Goal: Transaction & Acquisition: Purchase product/service

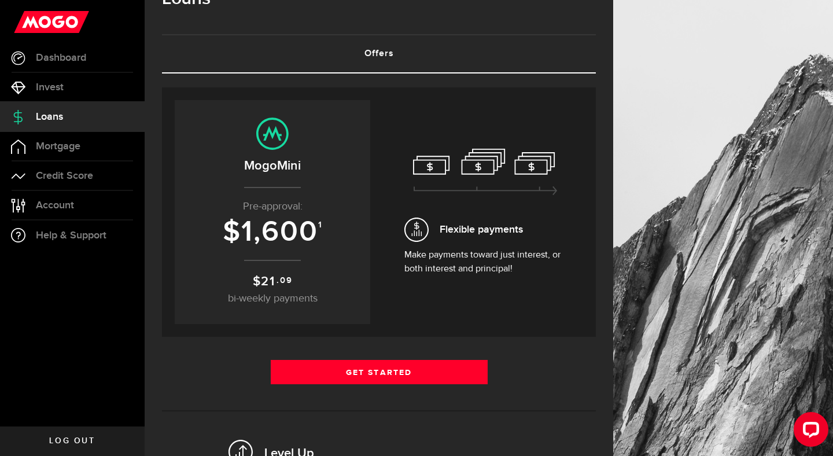
scroll to position [32, 0]
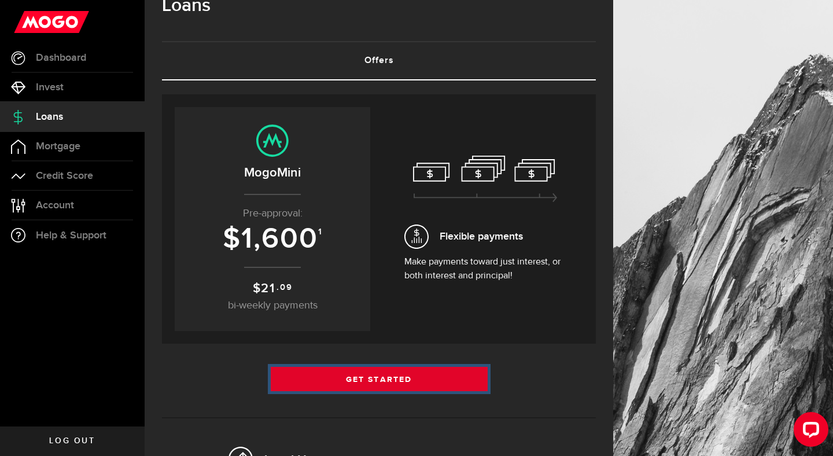
click at [366, 388] on link "Get Started" at bounding box center [379, 379] width 217 height 24
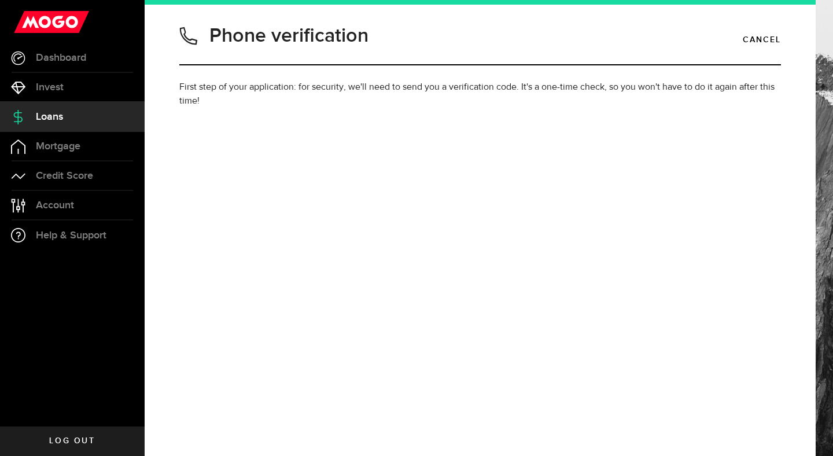
type input "7056266028"
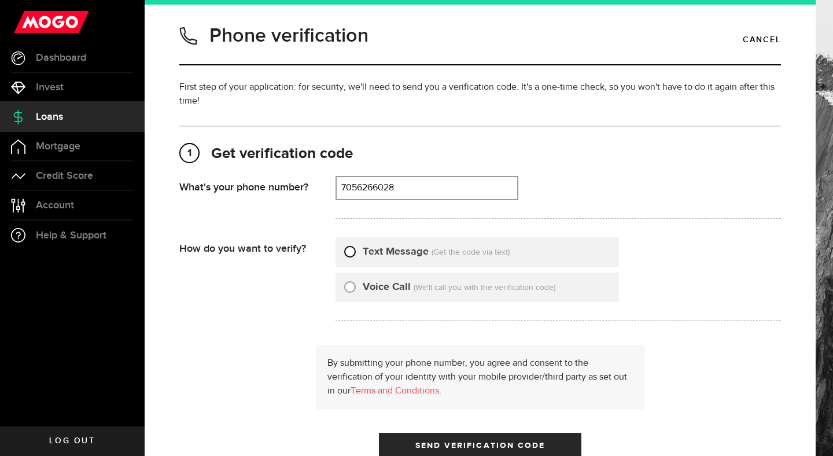
click at [353, 253] on input "Text Message" at bounding box center [350, 250] width 12 height 12
radio input "true"
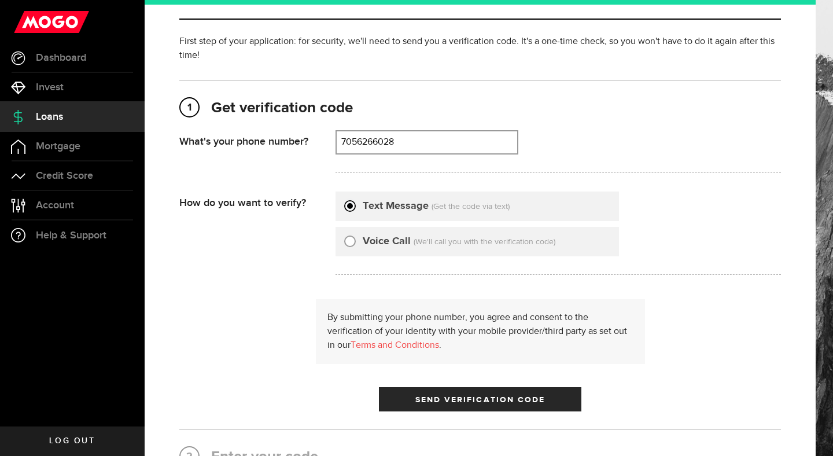
scroll to position [58, 0]
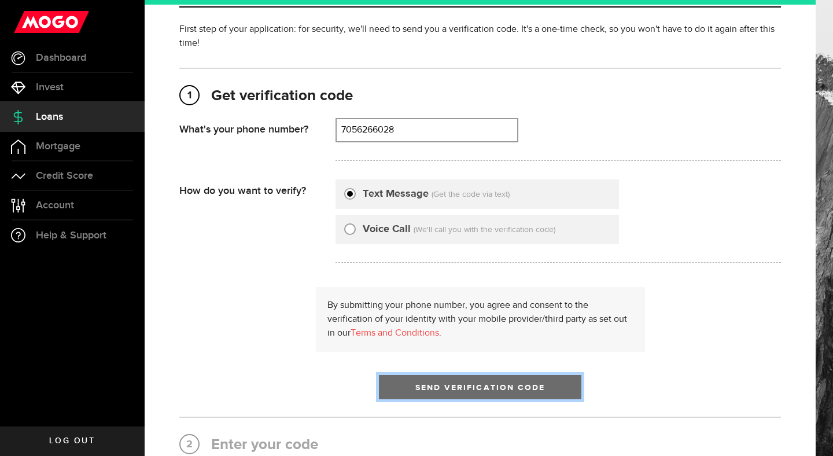
click at [428, 382] on button "Send Verification Code" at bounding box center [480, 387] width 202 height 24
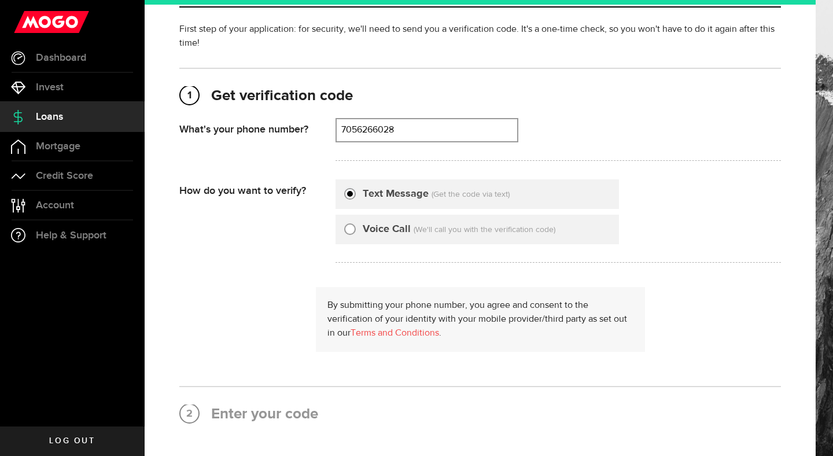
scroll to position [0, 0]
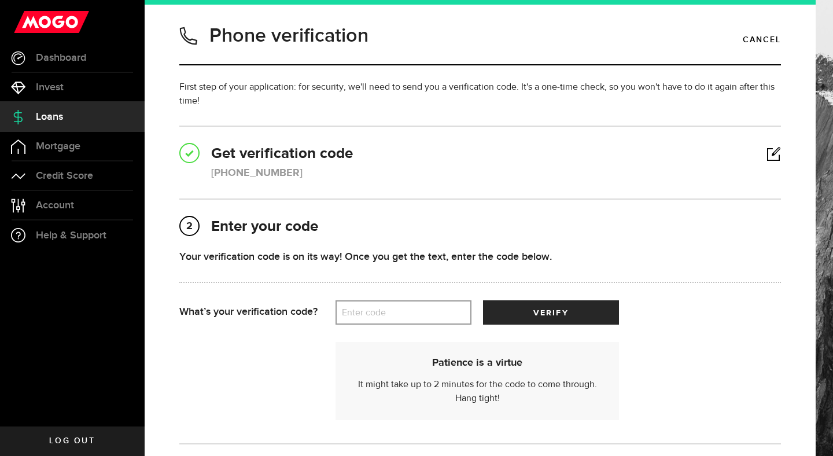
click at [407, 320] on label "Enter code" at bounding box center [403, 313] width 136 height 24
click at [407, 320] on input "Enter code" at bounding box center [403, 312] width 136 height 24
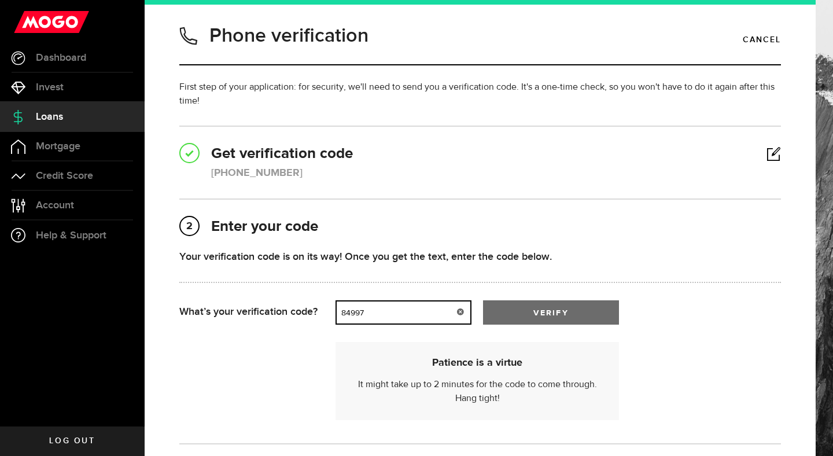
type input "84997"
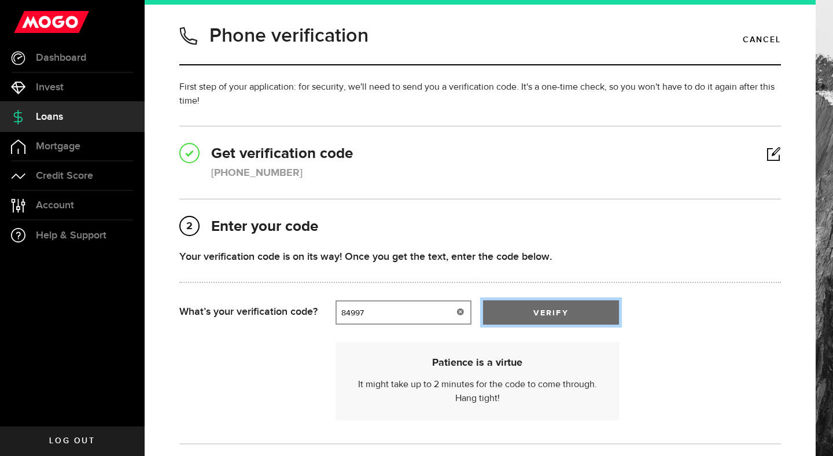
click at [519, 311] on button "verify" at bounding box center [551, 312] width 136 height 24
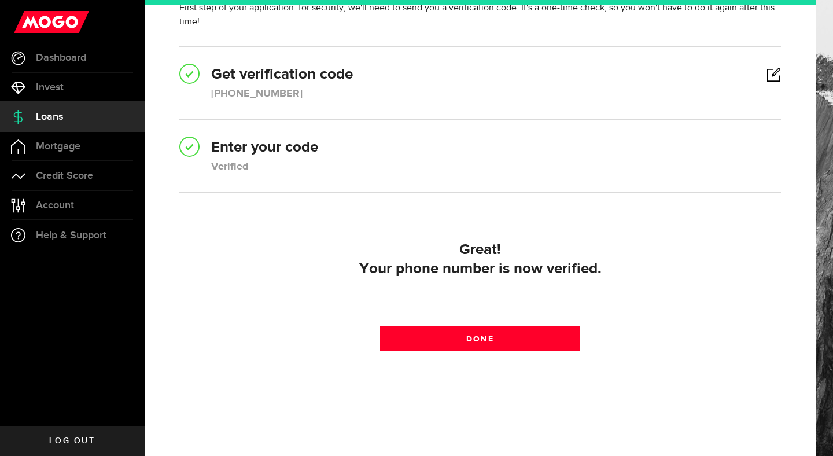
scroll to position [94, 0]
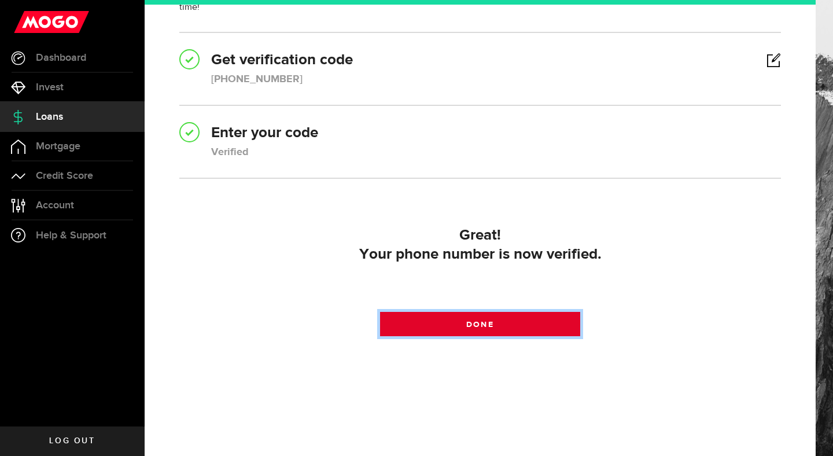
click at [482, 324] on span at bounding box center [480, 327] width 14 height 14
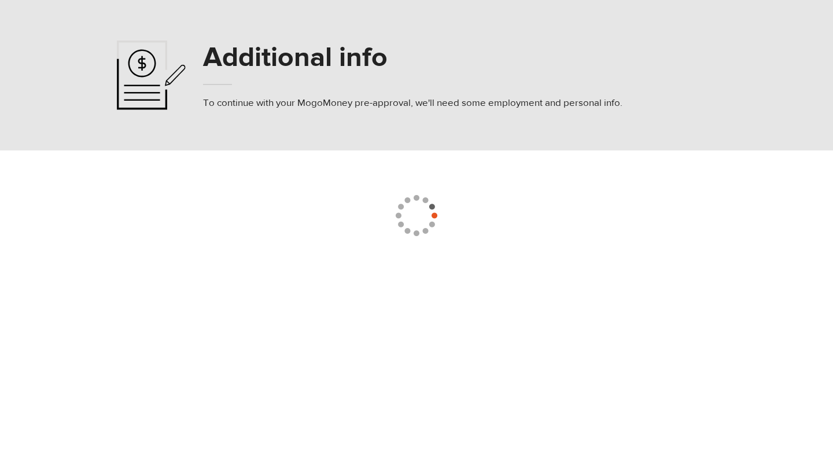
select select
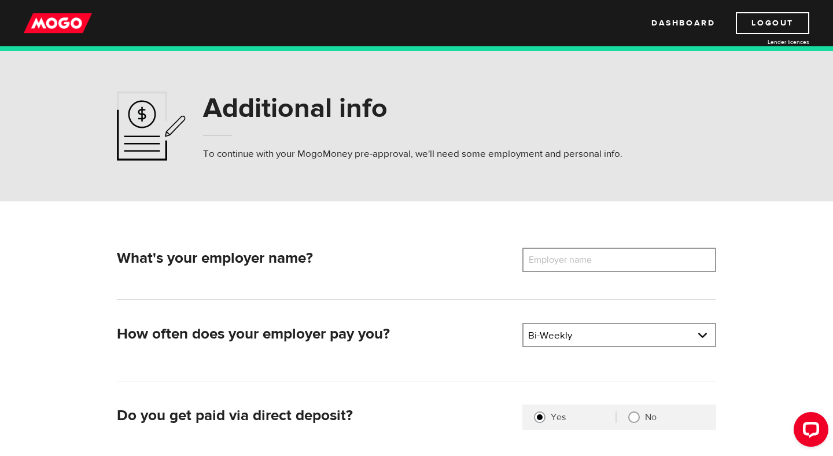
click at [561, 263] on label "Employer name" at bounding box center [568, 260] width 93 height 24
click at [561, 263] on input "Employer name" at bounding box center [619, 260] width 194 height 24
type input "Ontario SPCA Sudbury District"
click at [558, 289] on div "What's your employer name? Employer name Please enter your employer's name Onta…" at bounding box center [417, 274] width 600 height 52
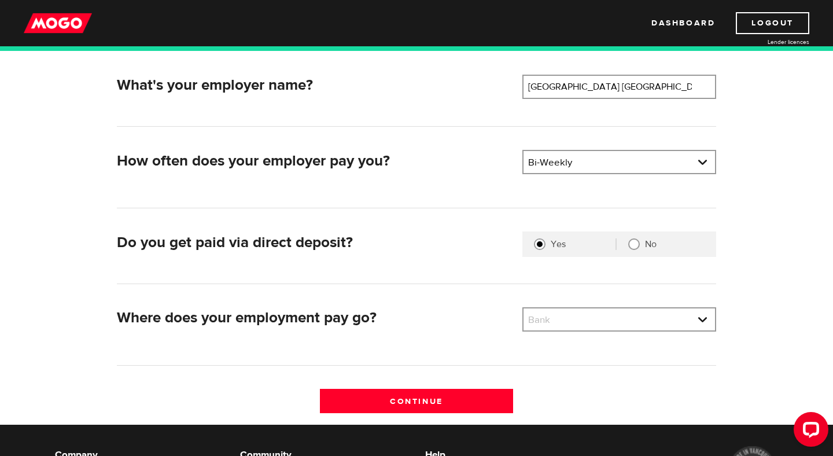
scroll to position [176, 0]
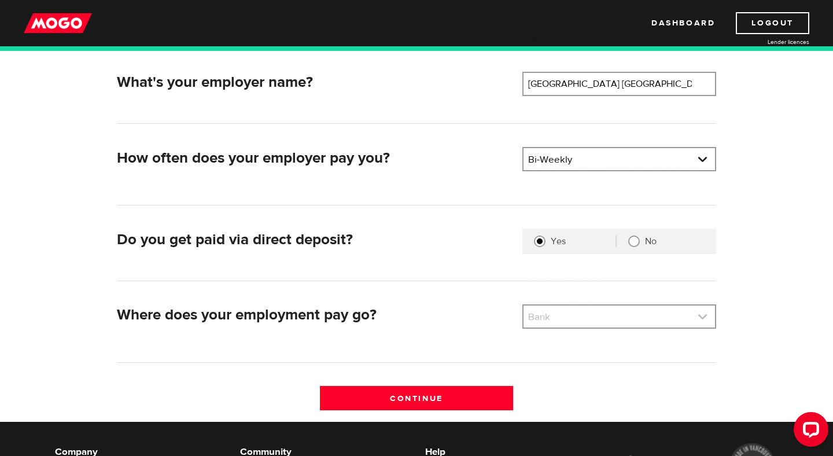
click at [557, 319] on link at bounding box center [618, 316] width 191 height 22
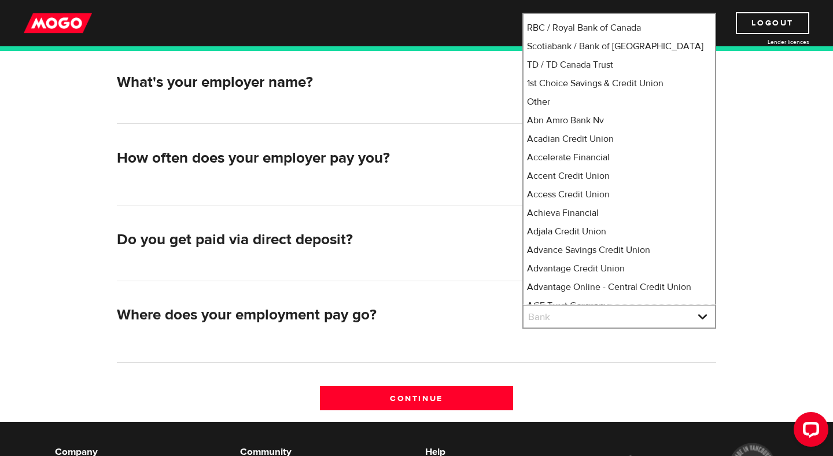
scroll to position [0, 0]
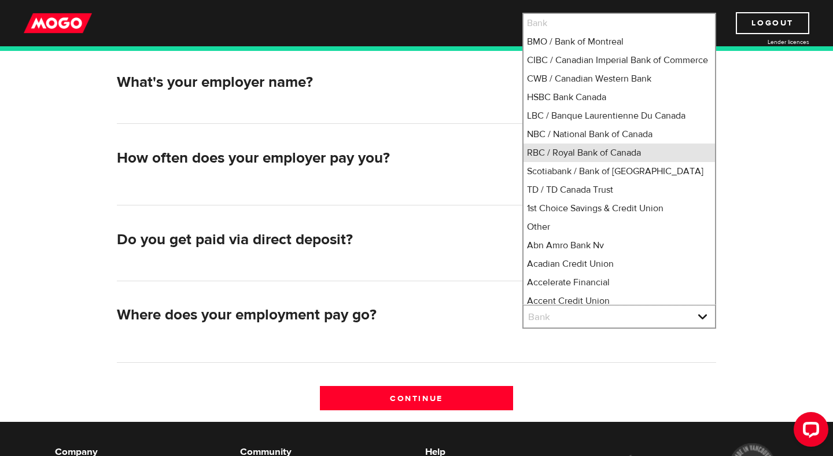
click at [584, 162] on li "RBC / Royal Bank of Canada" at bounding box center [618, 152] width 191 height 19
select select "8"
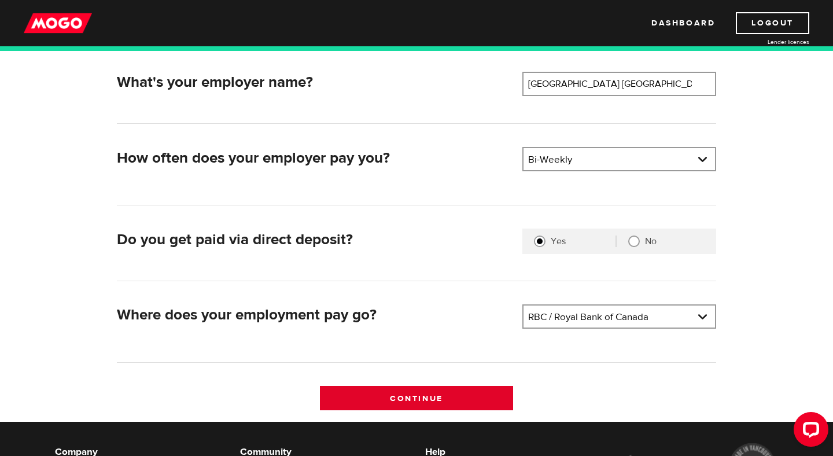
click at [443, 394] on input "Continue" at bounding box center [417, 398] width 194 height 24
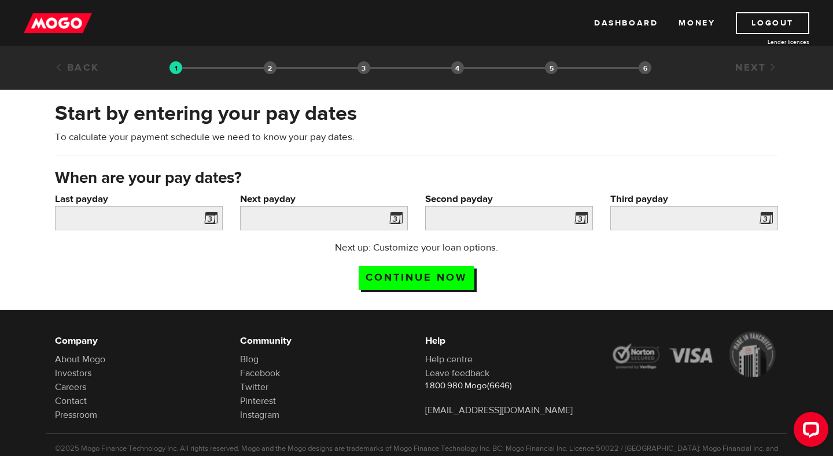
click at [210, 223] on span at bounding box center [208, 220] width 17 height 19
click at [210, 220] on span at bounding box center [208, 220] width 17 height 19
click at [183, 220] on input "Last payday" at bounding box center [139, 218] width 168 height 24
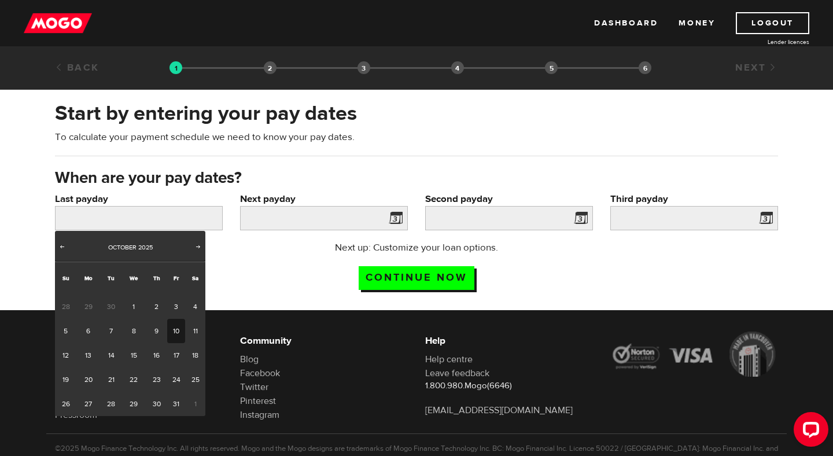
click at [180, 326] on link "10" at bounding box center [176, 331] width 18 height 24
type input "2025/10/10"
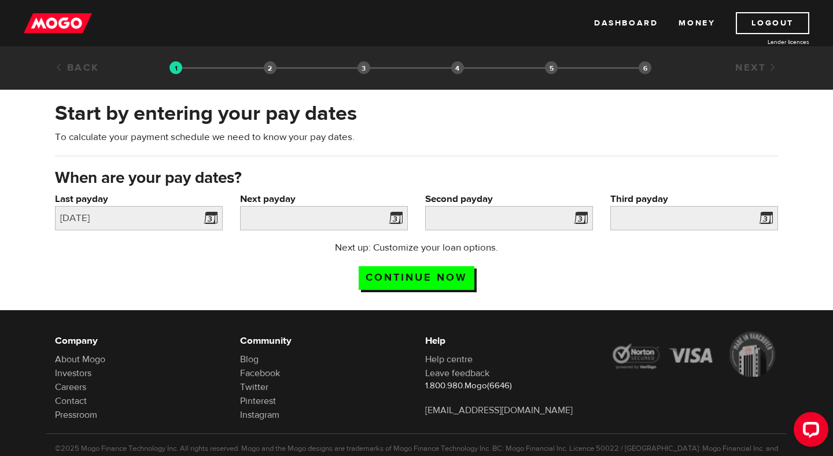
click at [400, 214] on span at bounding box center [393, 220] width 17 height 19
click at [394, 217] on span at bounding box center [393, 220] width 17 height 19
click at [381, 215] on input "Next payday" at bounding box center [324, 218] width 168 height 24
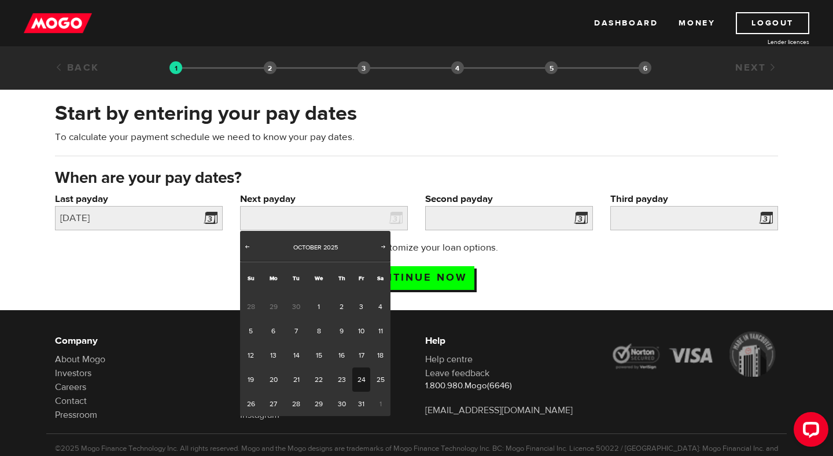
click at [366, 375] on link "24" at bounding box center [361, 379] width 18 height 24
type input "2025/10/24"
type input "2025/11/7"
type input "2025/11/21"
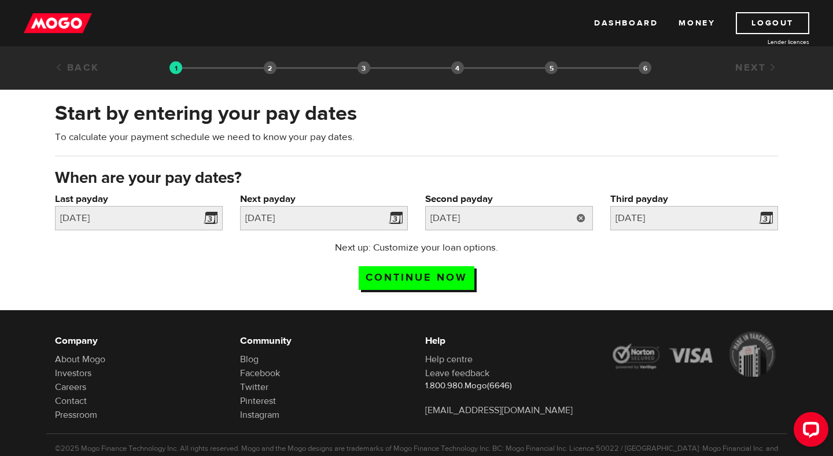
click at [580, 213] on link at bounding box center [581, 218] width 24 height 24
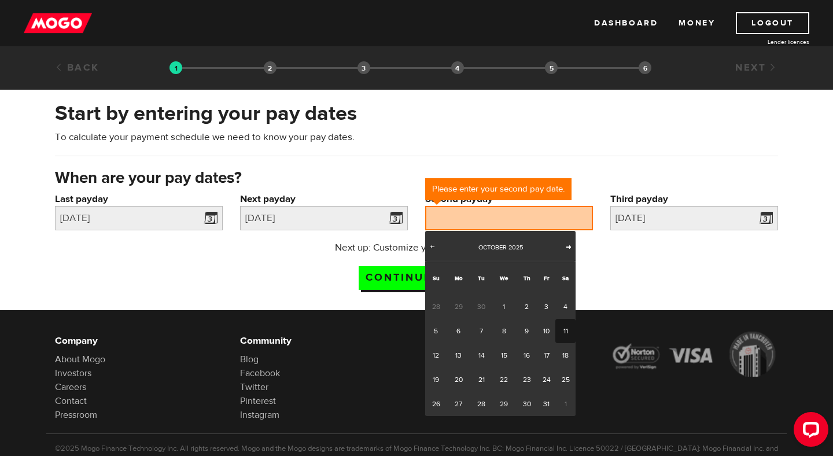
click at [570, 249] on span "Next" at bounding box center [568, 246] width 9 height 9
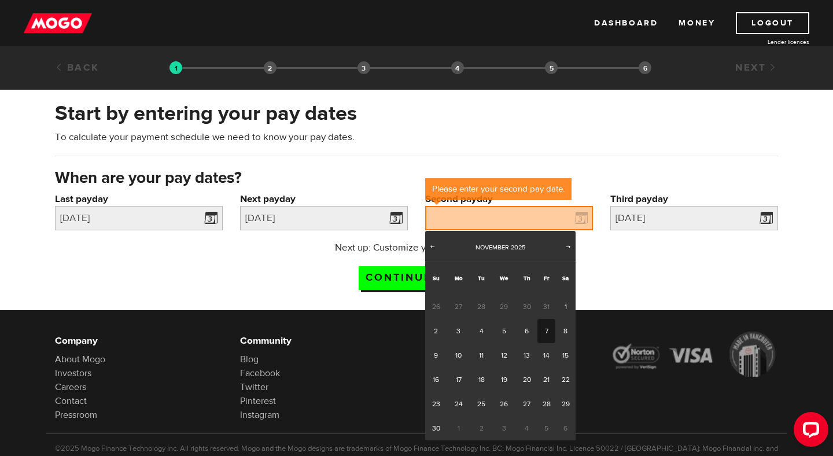
click at [550, 327] on link "7" at bounding box center [546, 331] width 18 height 24
type input "2025/11/07"
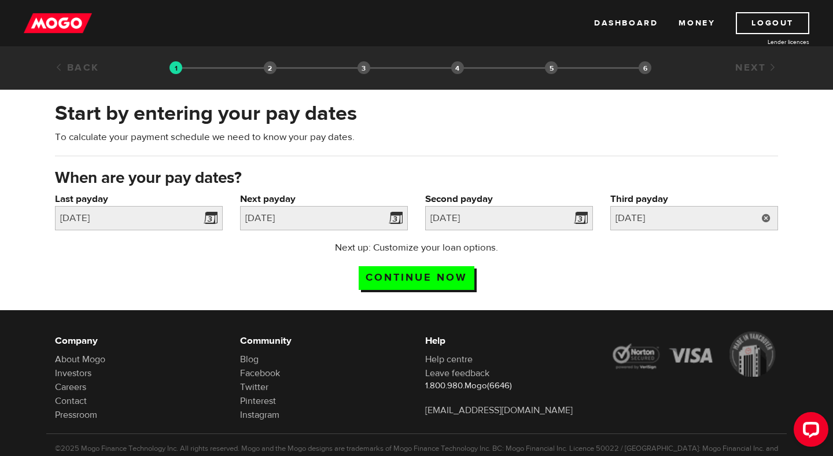
click at [761, 219] on link at bounding box center [766, 218] width 24 height 24
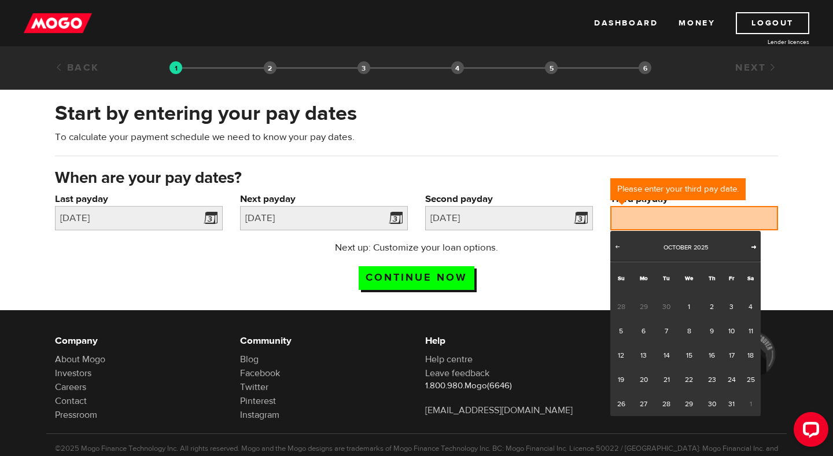
click at [755, 245] on span "Next" at bounding box center [753, 246] width 9 height 9
click at [728, 384] on link "21" at bounding box center [731, 379] width 18 height 24
type input "2025/11/21"
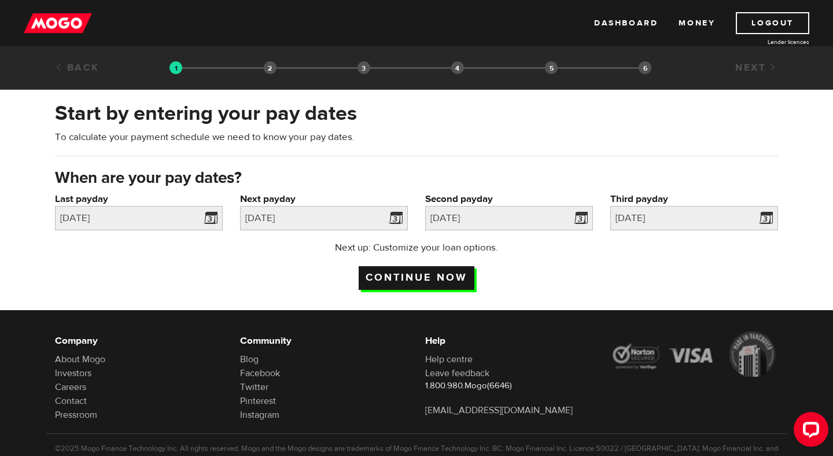
click at [466, 274] on input "Continue now" at bounding box center [417, 278] width 116 height 24
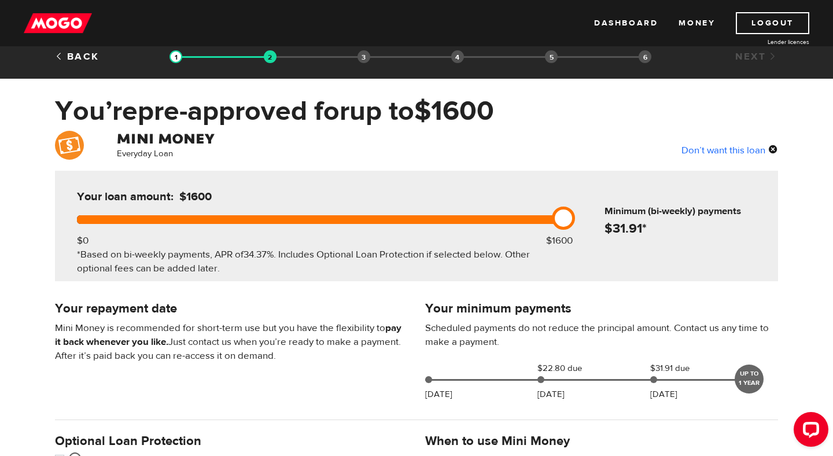
scroll to position [8, 0]
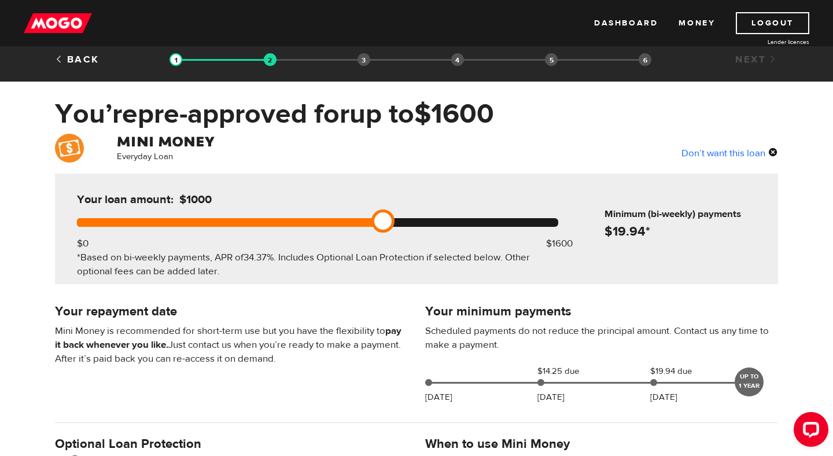
drag, startPoint x: 557, startPoint y: 223, endPoint x: 398, endPoint y: 224, distance: 159.1
click at [398, 224] on div at bounding box center [317, 222] width 481 height 9
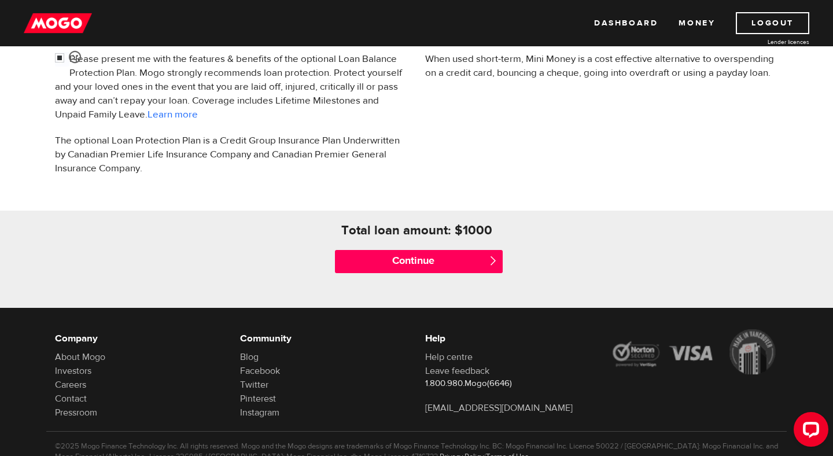
scroll to position [417, 0]
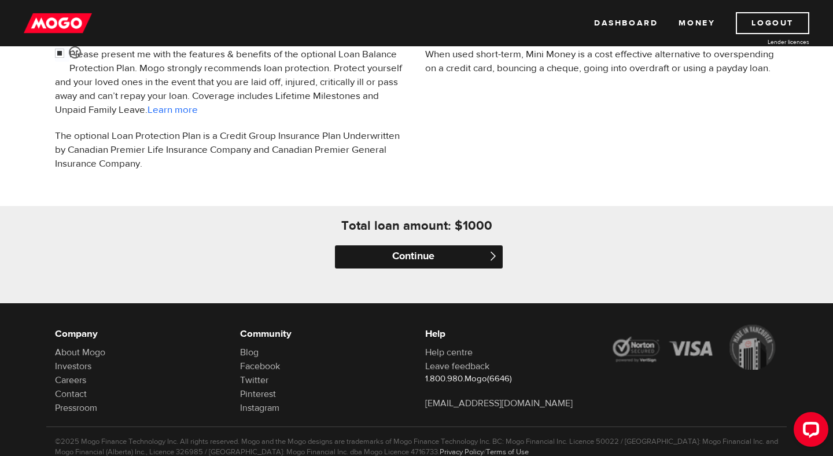
click at [393, 255] on input "Continue" at bounding box center [419, 256] width 168 height 23
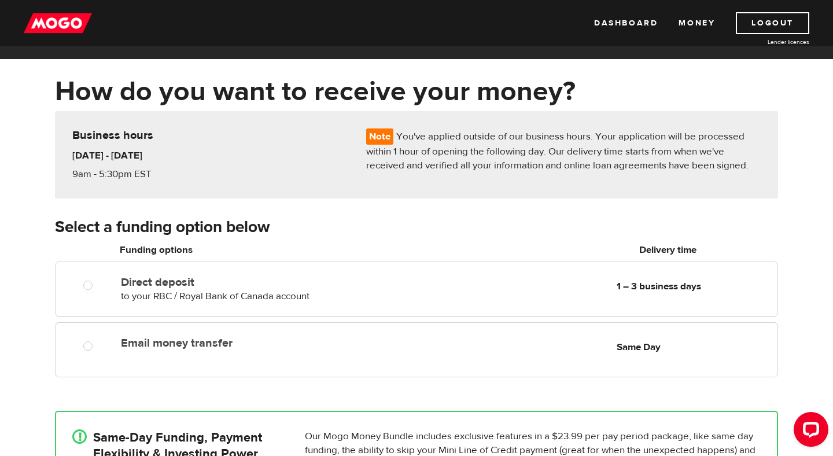
scroll to position [36, 0]
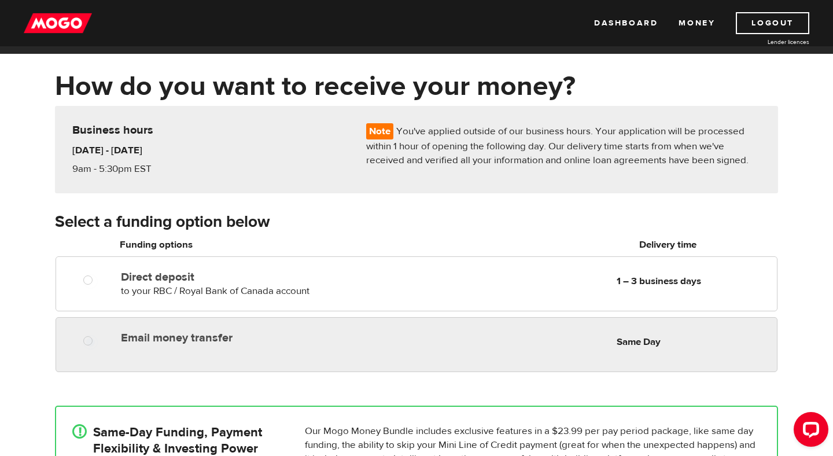
radio input "true"
click at [169, 338] on label "Email money transfer" at bounding box center [254, 338] width 266 height 14
click at [98, 338] on input "Email money transfer" at bounding box center [90, 342] width 14 height 14
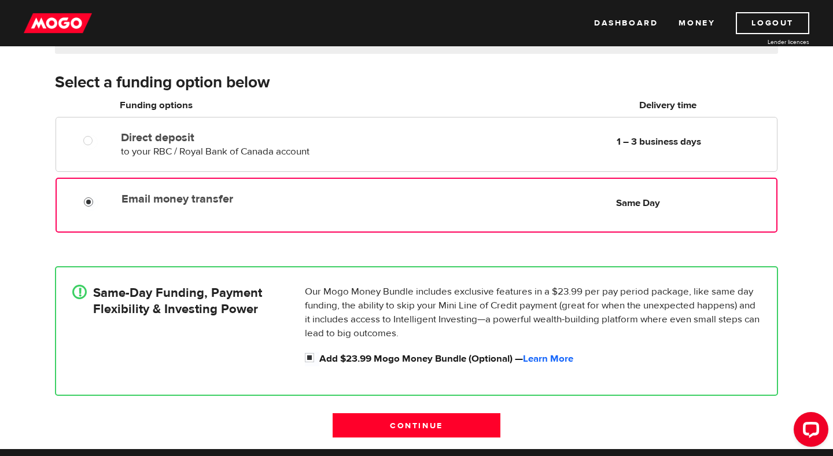
scroll to position [179, 0]
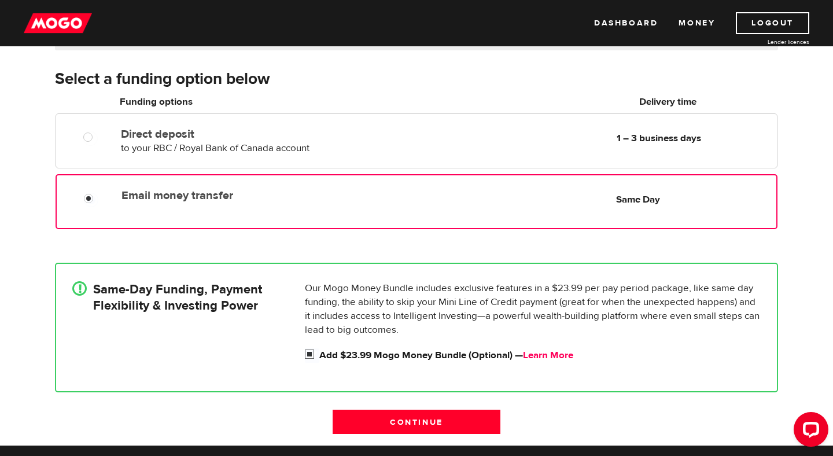
click at [561, 353] on link "Learn More" at bounding box center [548, 355] width 50 height 13
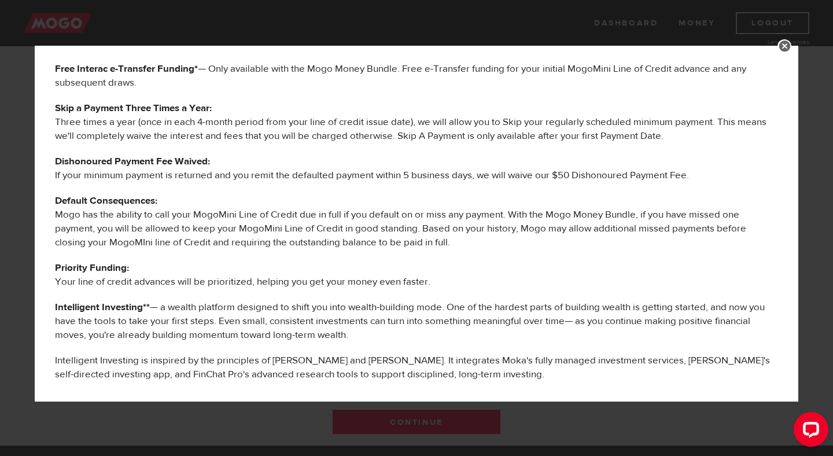
scroll to position [0, 0]
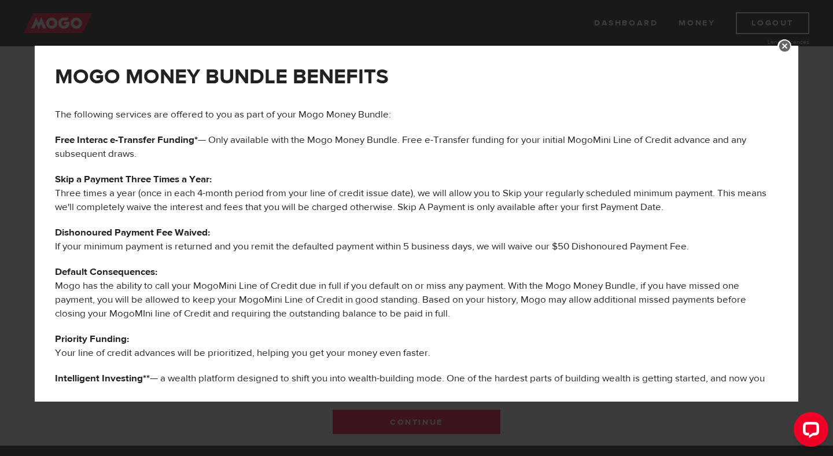
click at [783, 47] on link at bounding box center [784, 46] width 14 height 14
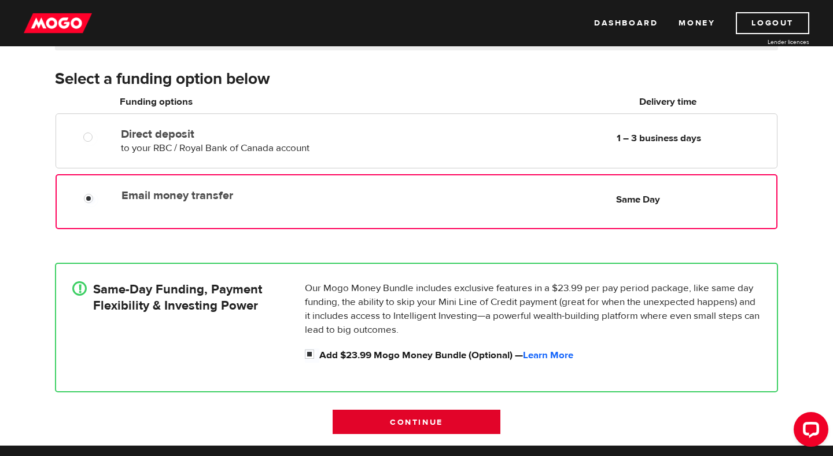
click at [464, 419] on input "Continue" at bounding box center [417, 422] width 168 height 24
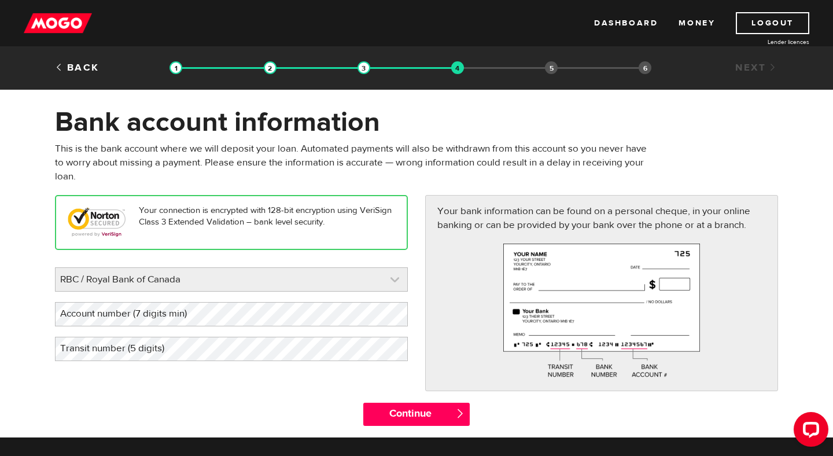
click at [389, 278] on link at bounding box center [232, 279] width 352 height 23
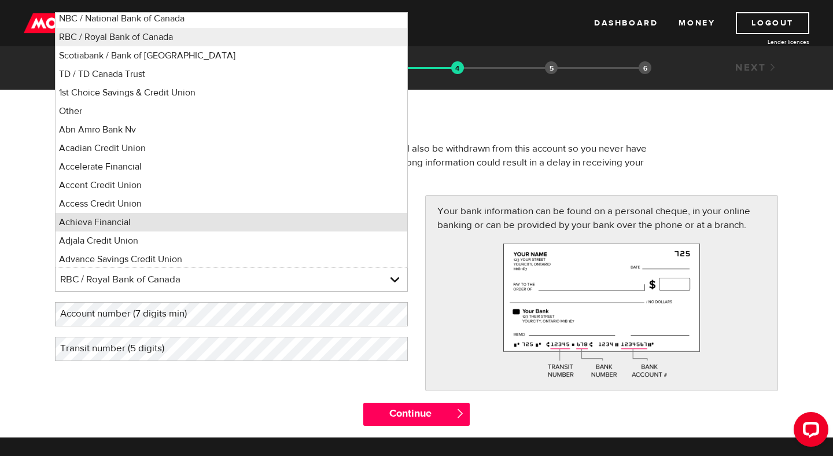
scroll to position [95, 0]
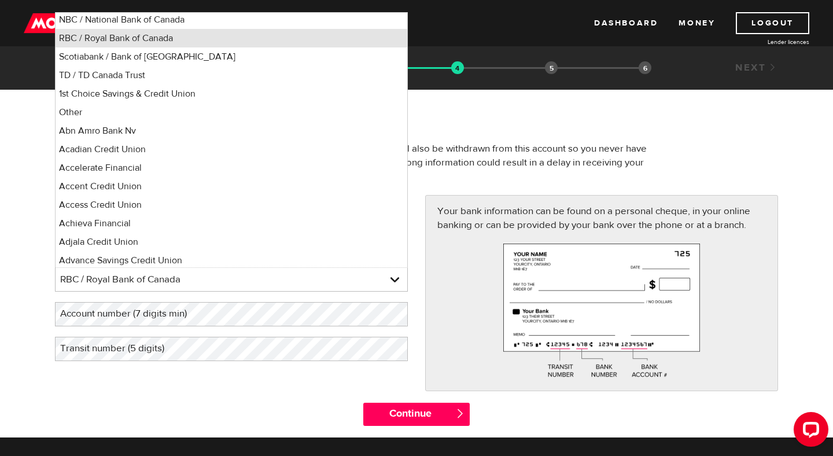
click at [343, 39] on li "RBC / Royal Bank of Canada" at bounding box center [232, 38] width 352 height 19
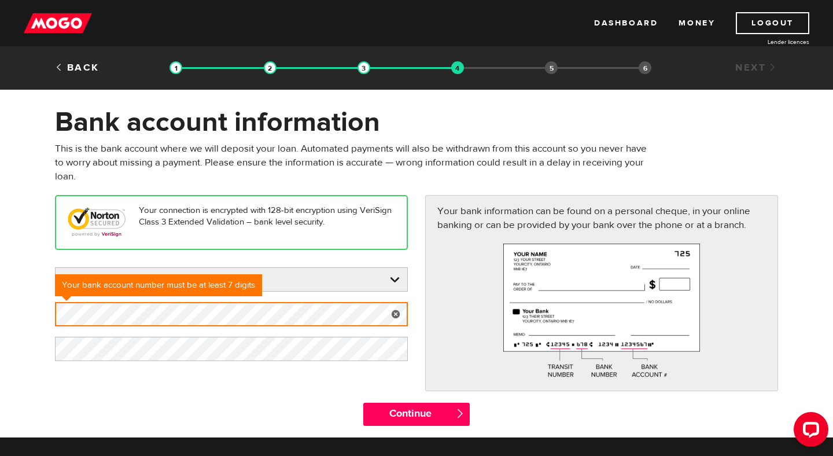
click at [287, 401] on div "Your connection is encrypted with 128-bit encryption using VeriSign Class 3 Ext…" at bounding box center [416, 298] width 740 height 207
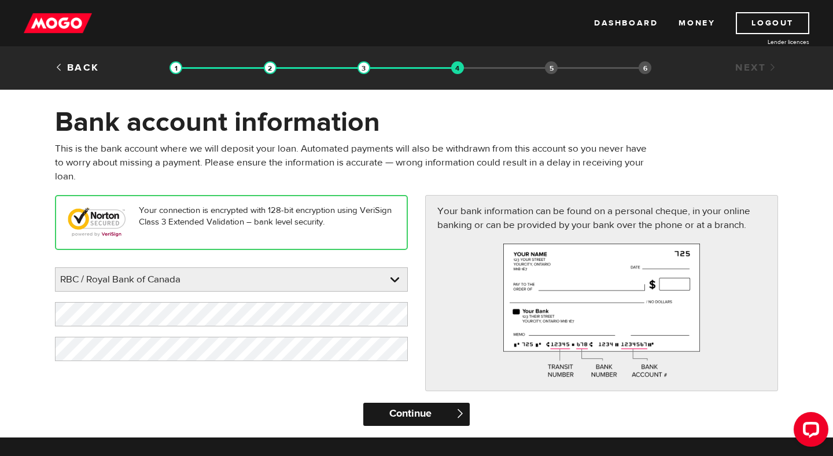
click at [386, 419] on input "Continue" at bounding box center [416, 414] width 106 height 23
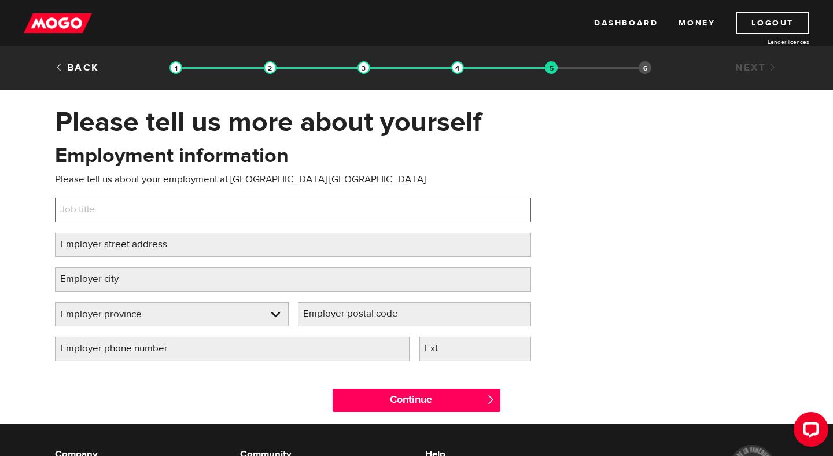
click at [375, 217] on input "Job title" at bounding box center [293, 210] width 476 height 24
type input "Client Care Representative"
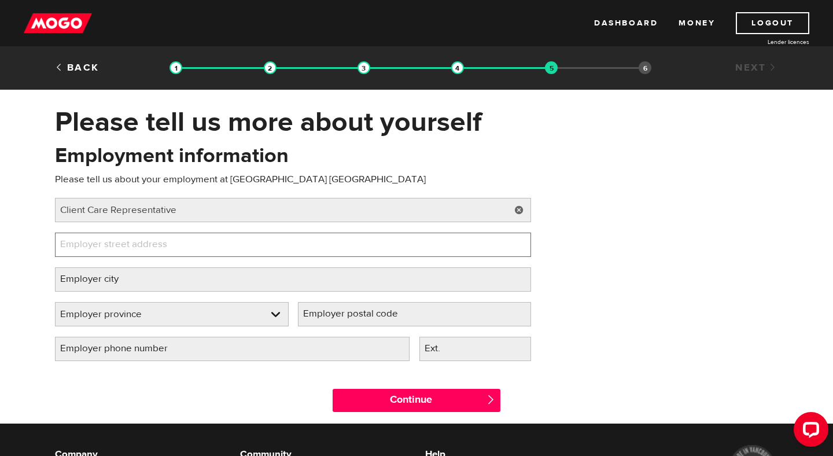
click at [333, 243] on input "Employer street address" at bounding box center [293, 245] width 476 height 24
type input "4152 Regional Rd 35"
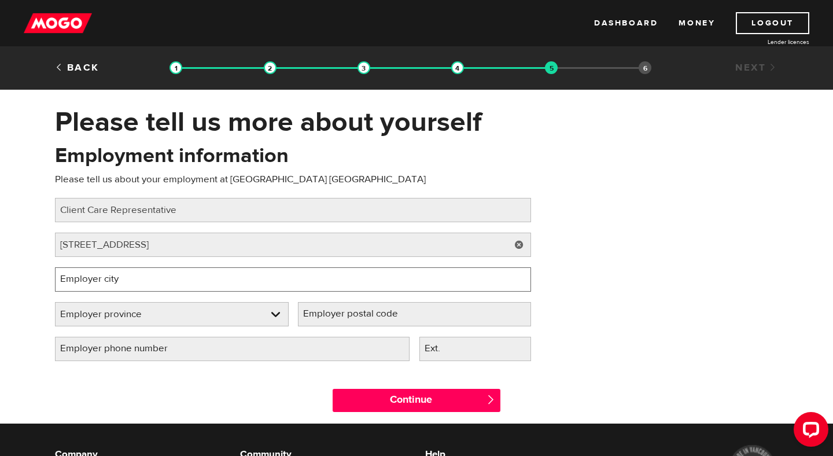
click at [293, 271] on input "Employer city" at bounding box center [293, 279] width 476 height 24
type input "Sudbury"
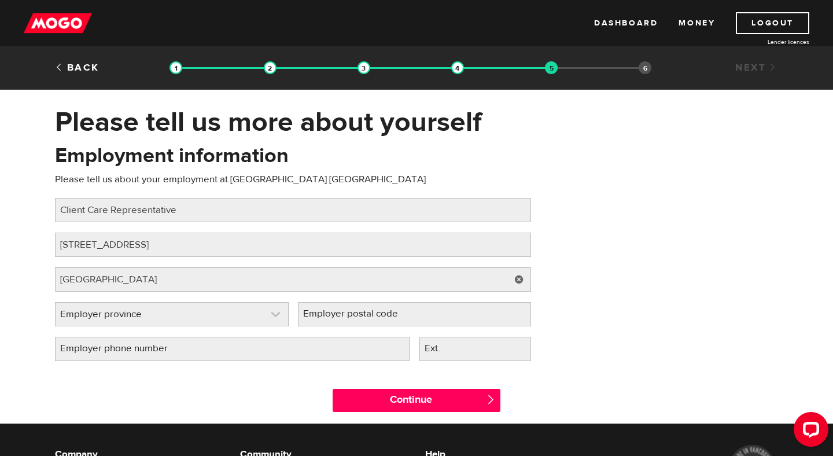
click at [271, 316] on link at bounding box center [172, 314] width 233 height 23
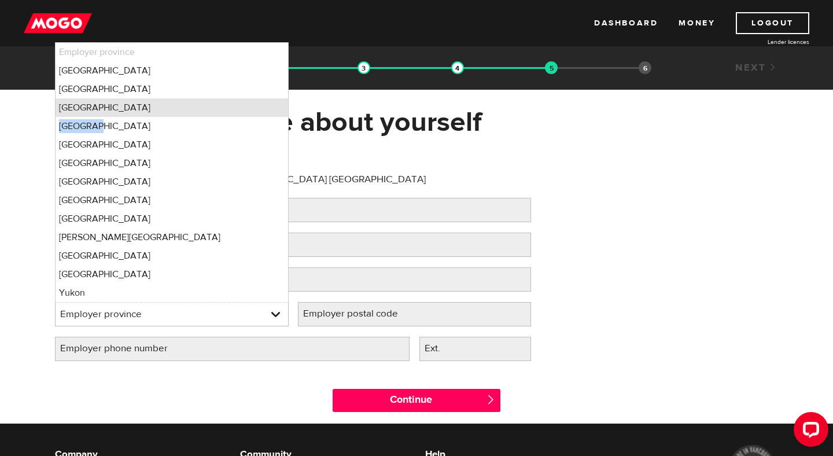
drag, startPoint x: 236, startPoint y: 120, endPoint x: 232, endPoint y: 115, distance: 7.1
click at [232, 115] on ul "Employer province Alberta British Columbia Ontario Manitoba New Brunswick Newfo…" at bounding box center [172, 172] width 234 height 260
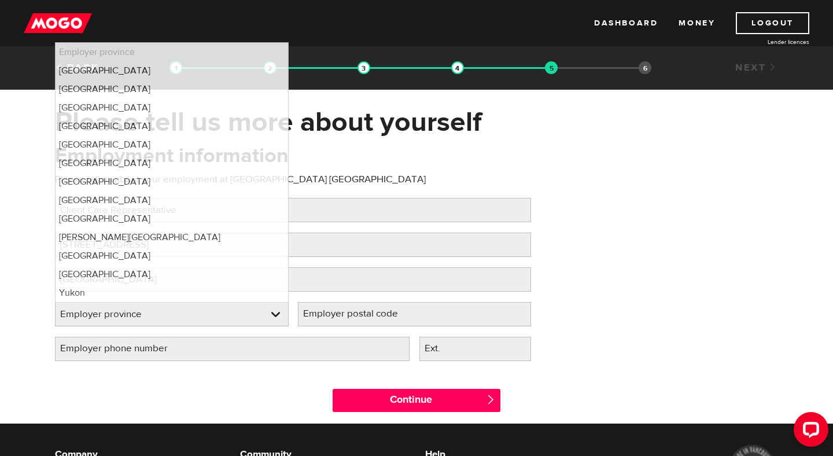
click at [232, 115] on div "Please tell us more about yourself Oops! Please review the areas highlighted be…" at bounding box center [416, 264] width 740 height 318
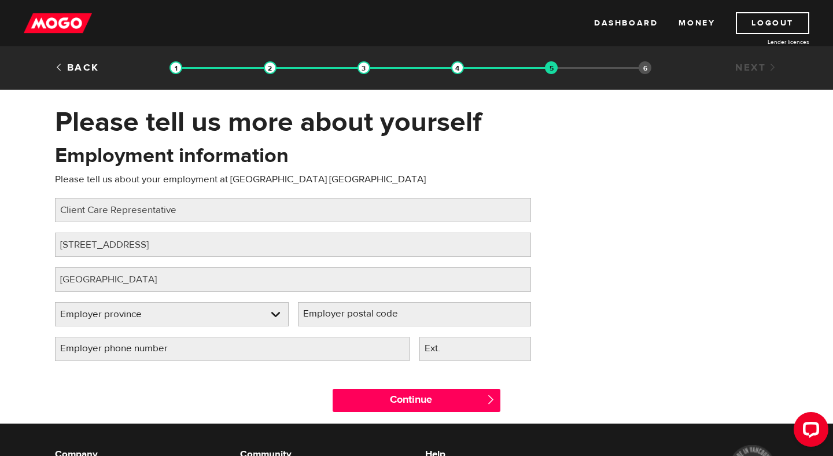
click at [229, 330] on div "Employer province Please select your employer's province Employer province Empl…" at bounding box center [171, 319] width 243 height 35
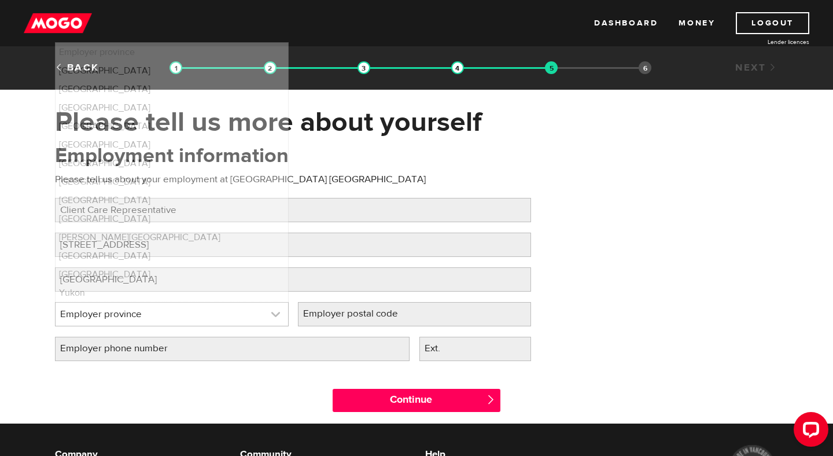
click at [229, 319] on link at bounding box center [172, 314] width 233 height 23
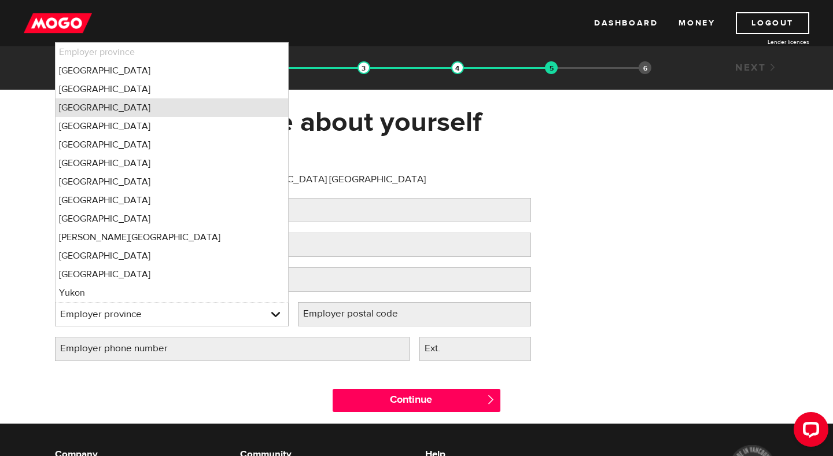
click at [219, 109] on li "Ontario" at bounding box center [172, 107] width 233 height 19
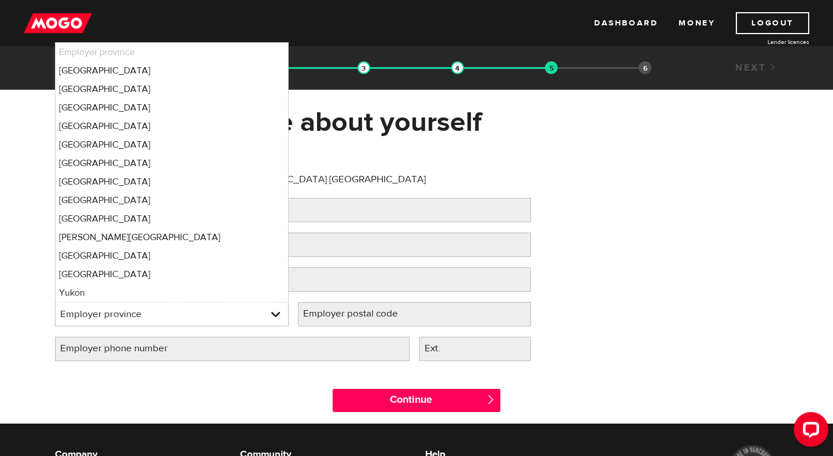
select select "ON"
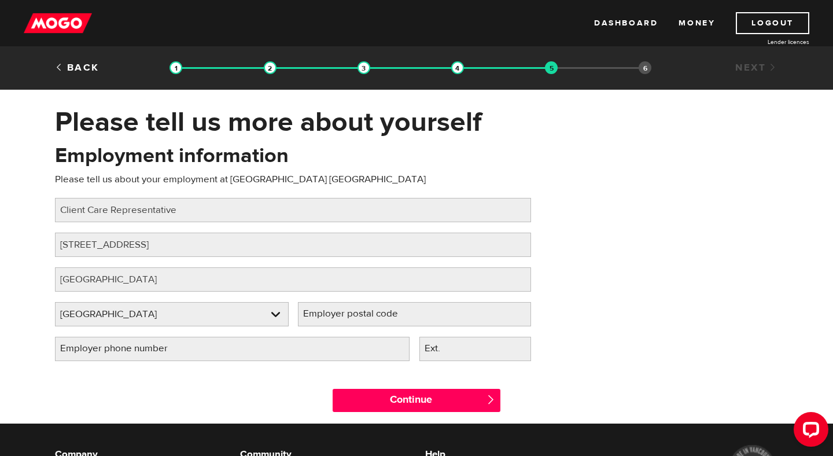
click at [339, 319] on label "Employer postal code" at bounding box center [360, 314] width 124 height 24
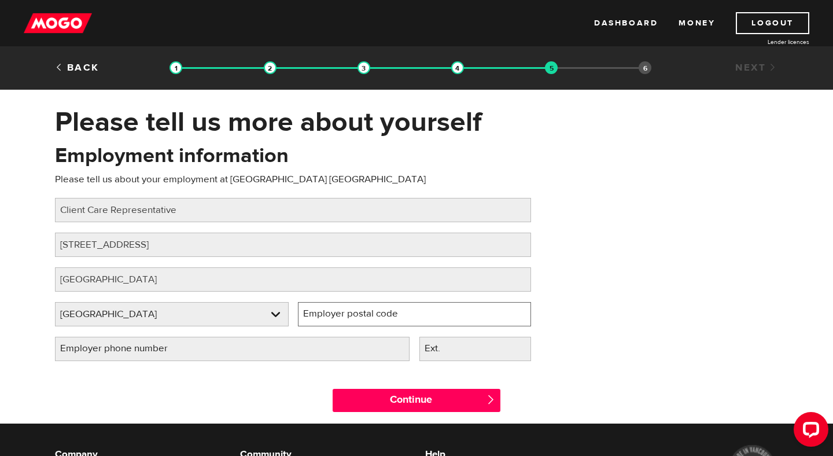
click at [339, 319] on input "Employer postal code" at bounding box center [415, 314] width 234 height 24
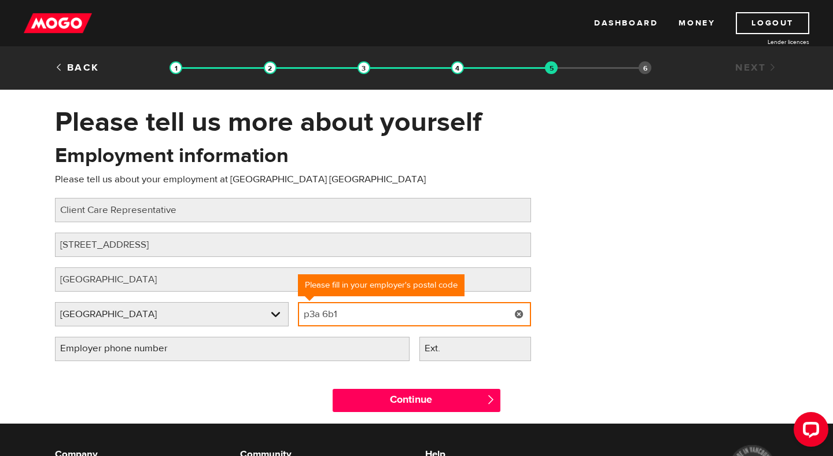
type input "p3a 6b1"
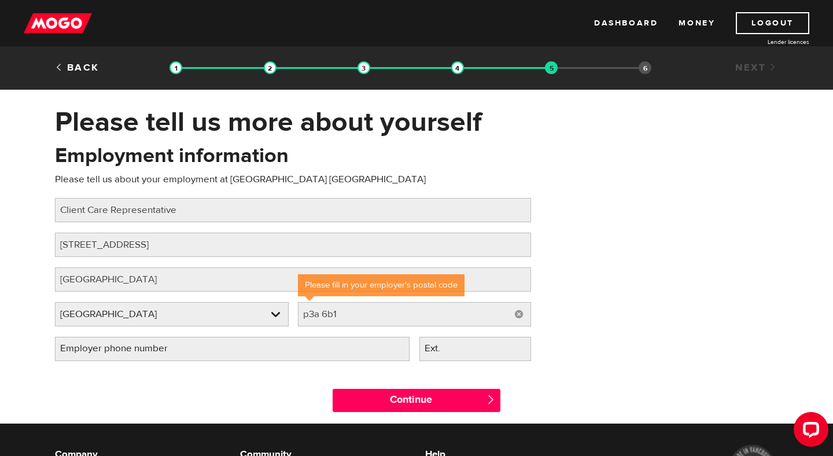
click at [622, 272] on div "Employment information Please tell us about your employment at Ontario SPCA Sud…" at bounding box center [416, 257] width 740 height 230
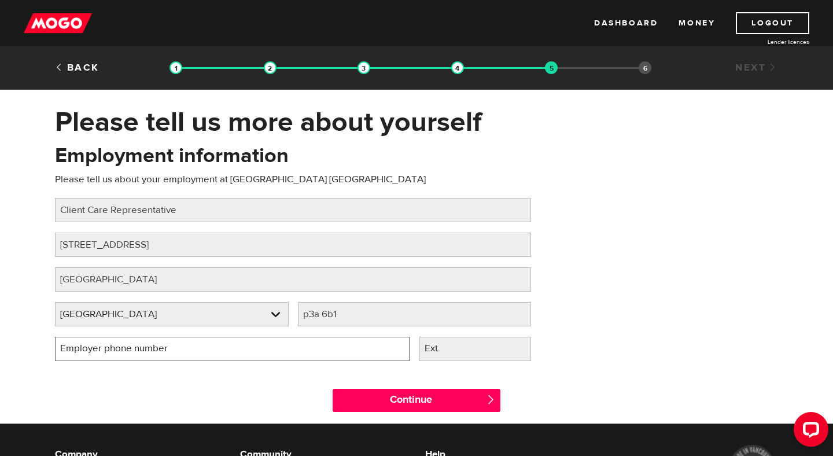
click at [375, 346] on input "Employer phone number" at bounding box center [232, 349] width 355 height 24
type input "(705) 566-9582"
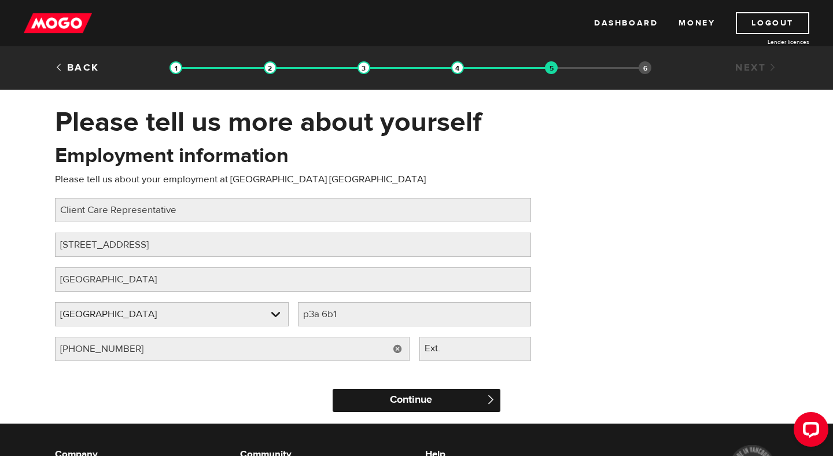
click at [454, 399] on input "Continue" at bounding box center [417, 400] width 168 height 23
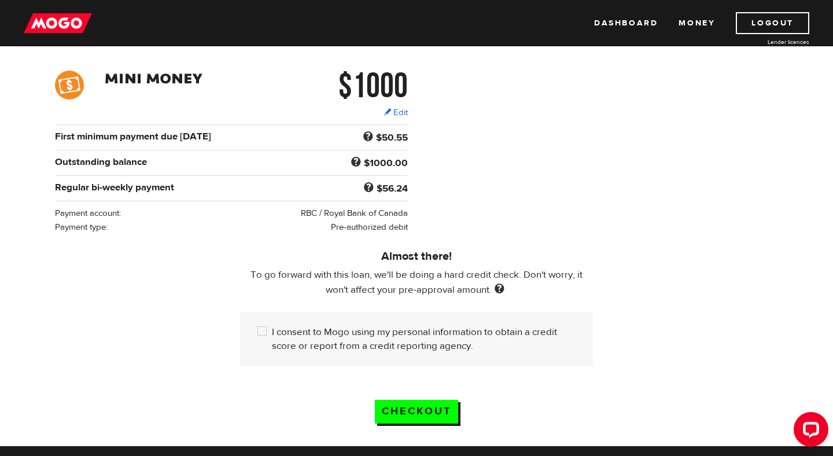
scroll to position [163, 0]
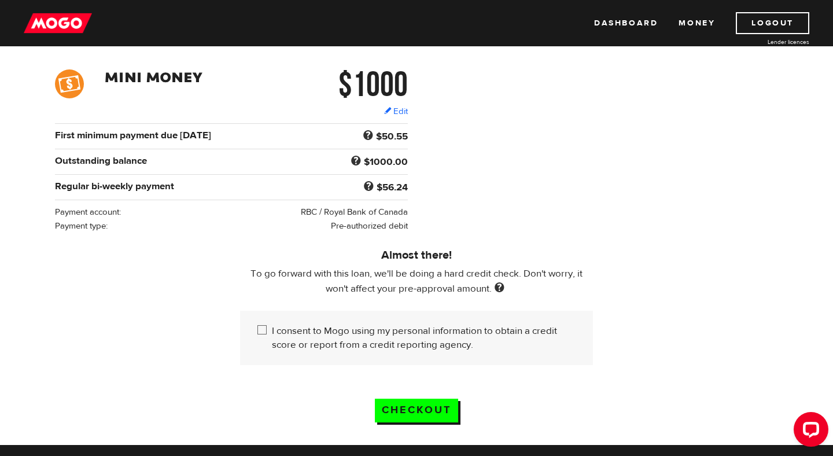
click at [261, 337] on input "I consent to Mogo using my personal information to obtain a credit score or rep…" at bounding box center [264, 331] width 14 height 14
checkbox input "true"
click at [425, 408] on input "Checkout" at bounding box center [416, 411] width 83 height 24
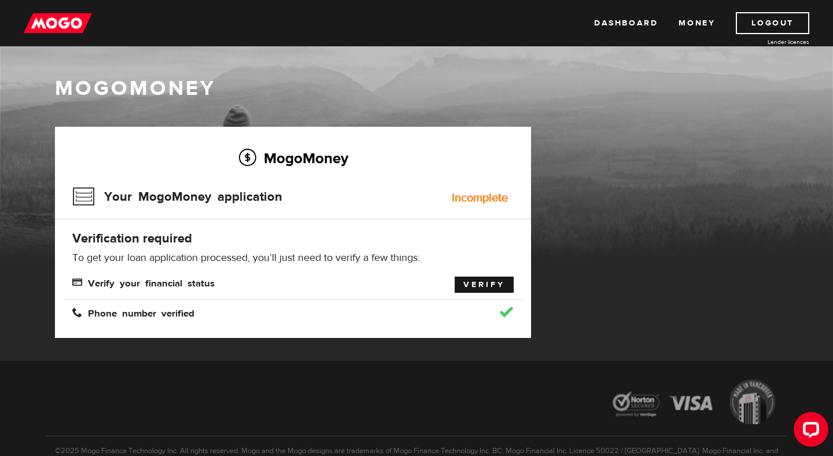
click at [492, 281] on link "Verify" at bounding box center [484, 284] width 59 height 16
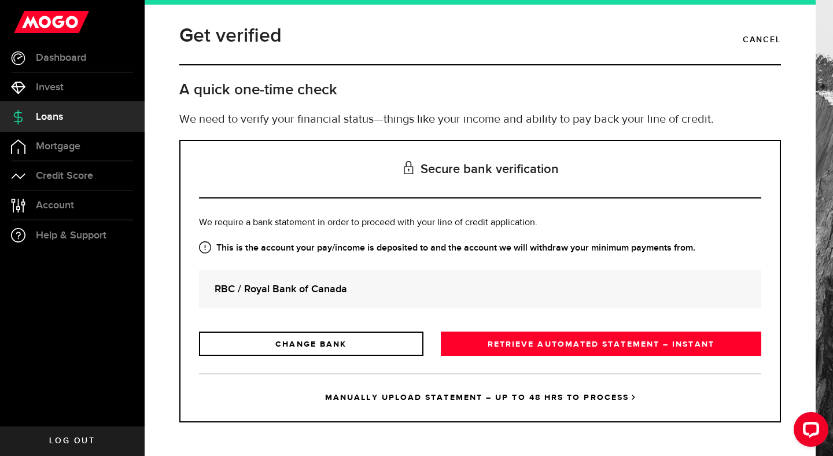
click at [401, 287] on strong "RBC / Royal Bank of Canada" at bounding box center [480, 289] width 531 height 16
click at [502, 242] on strong "This is the account your pay/income is deposited to and the account we will wit…" at bounding box center [480, 248] width 562 height 14
click at [496, 289] on strong "RBC / Royal Bank of Canada" at bounding box center [480, 289] width 531 height 16
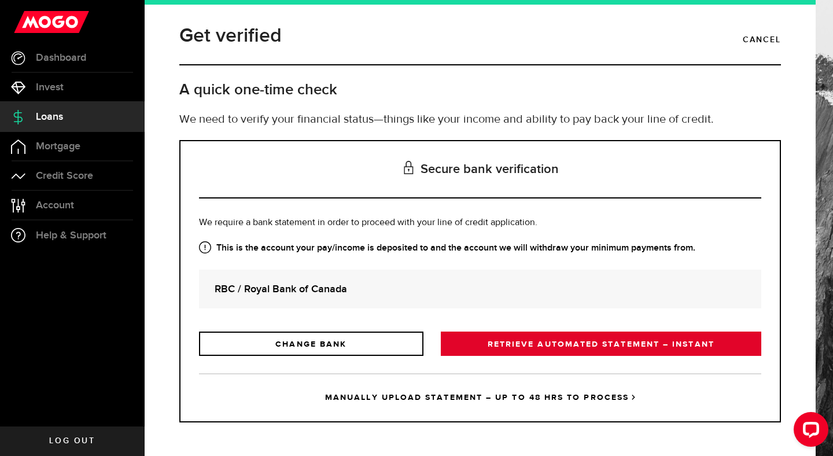
click at [505, 347] on link "RETRIEVE AUTOMATED STATEMENT – INSTANT" at bounding box center [601, 343] width 320 height 24
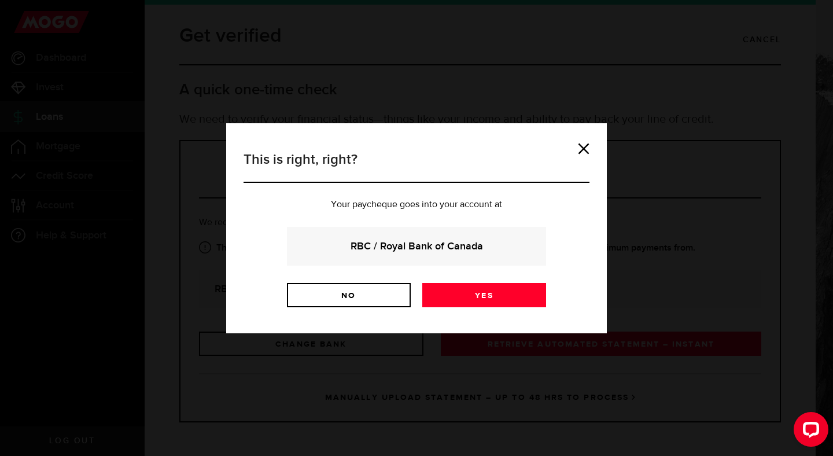
click at [486, 237] on div "RBC / Royal Bank of Canada" at bounding box center [416, 246] width 259 height 39
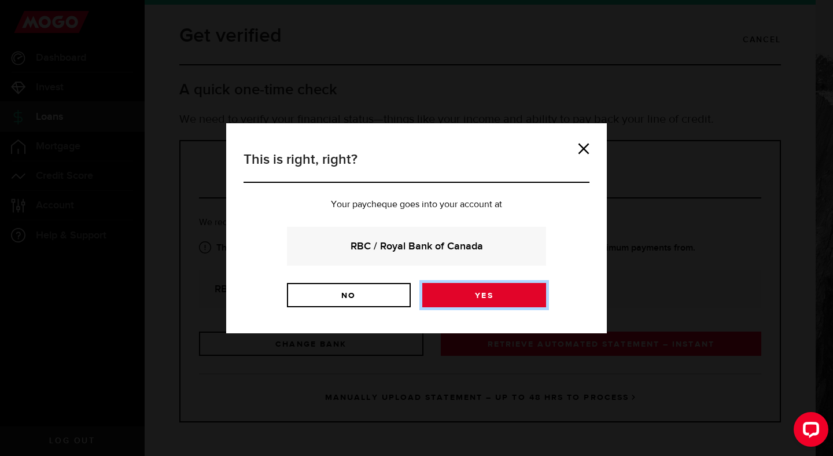
click at [478, 301] on link "Yes" at bounding box center [484, 295] width 124 height 24
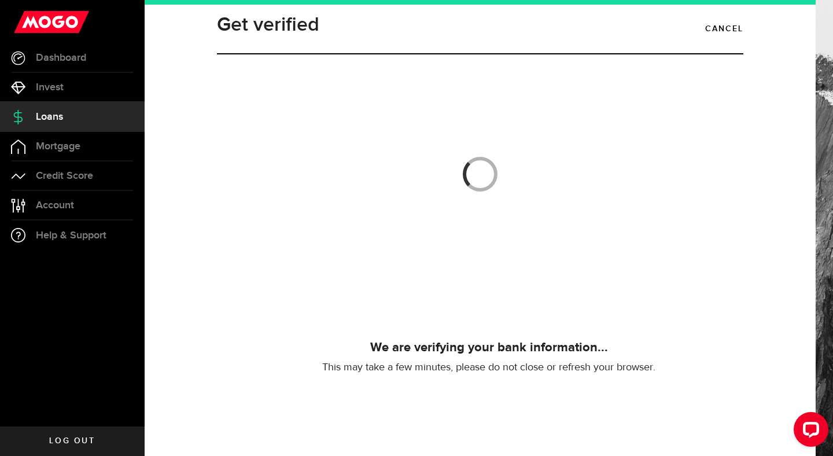
scroll to position [9, 0]
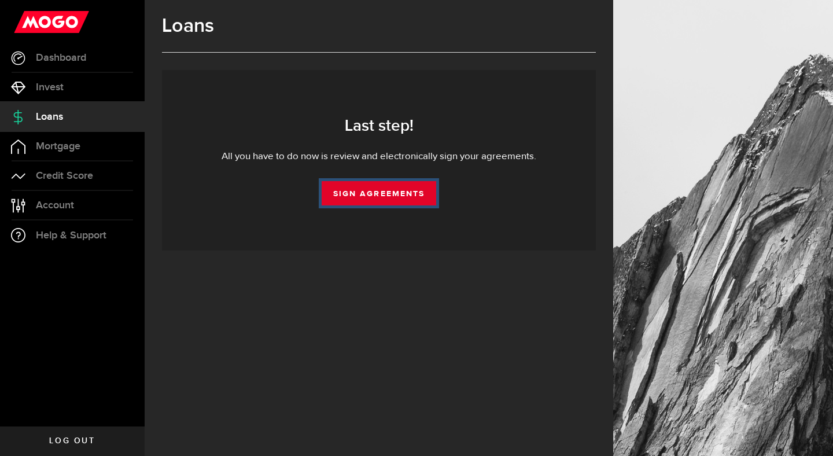
click at [429, 183] on link "Sign Agreements" at bounding box center [379, 193] width 115 height 24
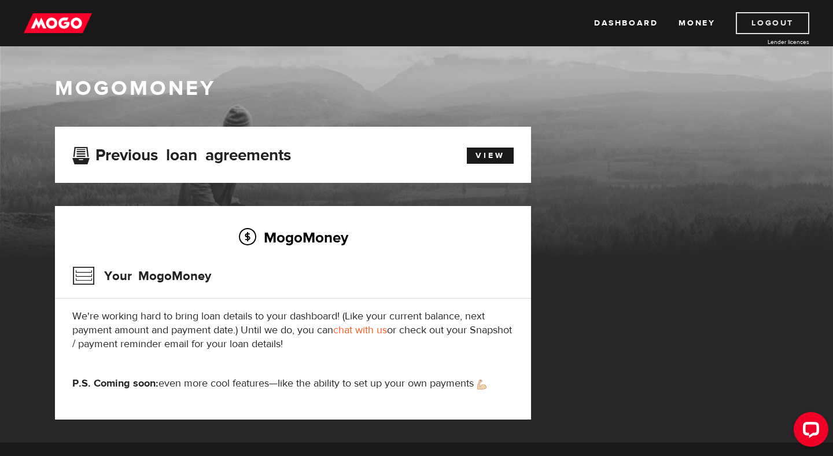
click at [772, 23] on link "Logout" at bounding box center [772, 23] width 73 height 22
click at [640, 13] on link "Dashboard" at bounding box center [626, 23] width 64 height 22
click at [500, 154] on link "View" at bounding box center [490, 156] width 47 height 16
click at [776, 28] on link "Logout" at bounding box center [772, 23] width 73 height 22
